Goal: Check status

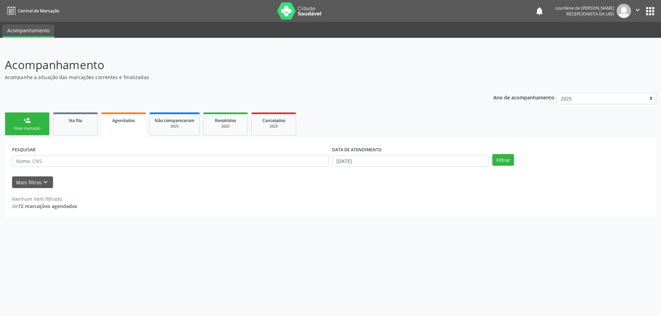
click at [126, 125] on link "Agendados" at bounding box center [123, 125] width 45 height 25
click at [124, 122] on span "Agendados" at bounding box center [123, 121] width 23 height 6
click at [164, 125] on div "2025" at bounding box center [174, 126] width 40 height 5
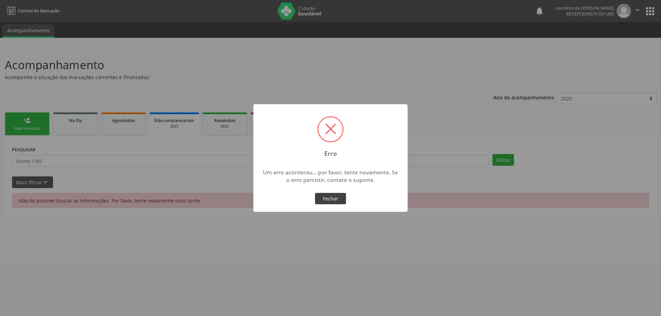
click at [331, 202] on button "Fechar" at bounding box center [330, 199] width 31 height 12
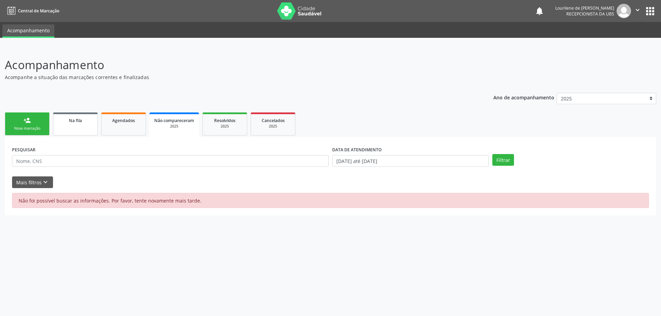
click at [74, 122] on span "Na fila" at bounding box center [75, 121] width 13 height 6
